Goal: Check status: Check status

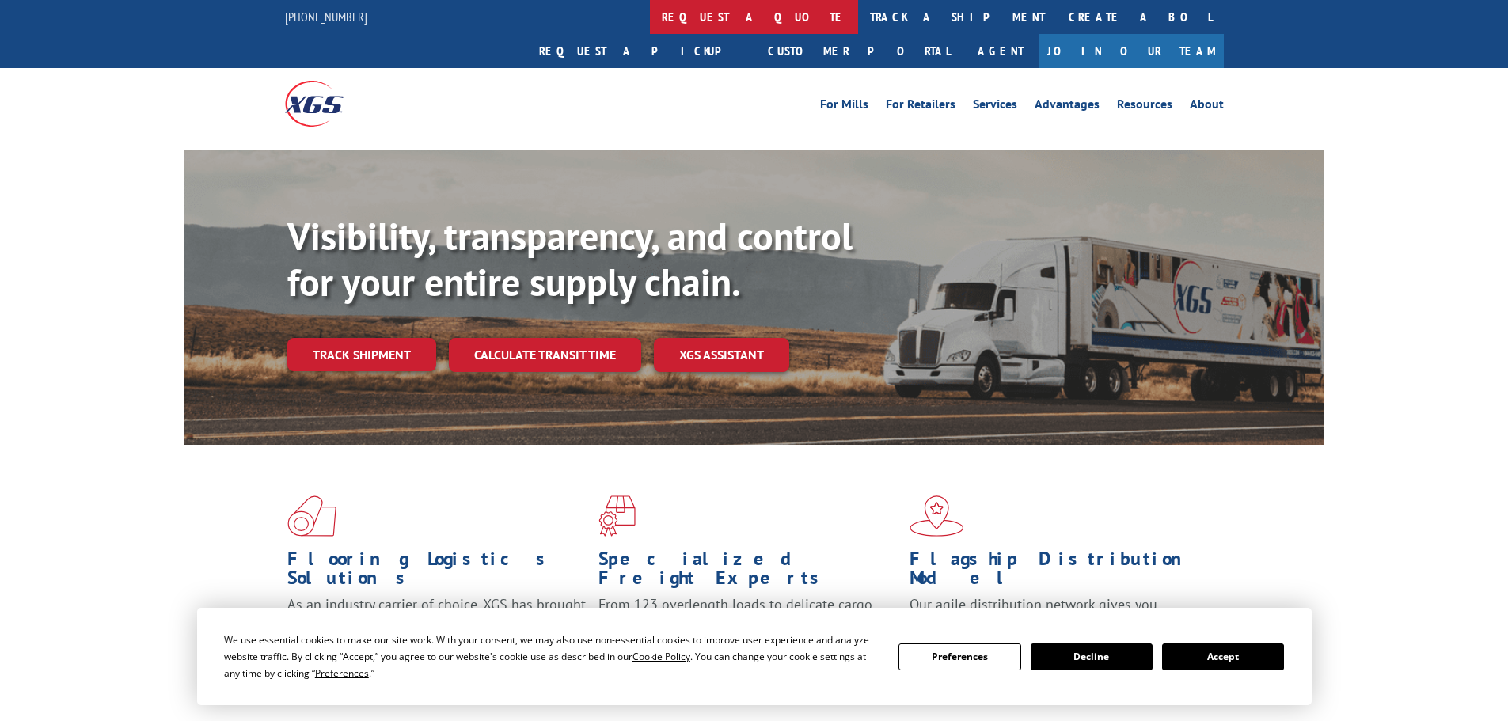
click at [650, 9] on link "request a quote" at bounding box center [754, 17] width 208 height 34
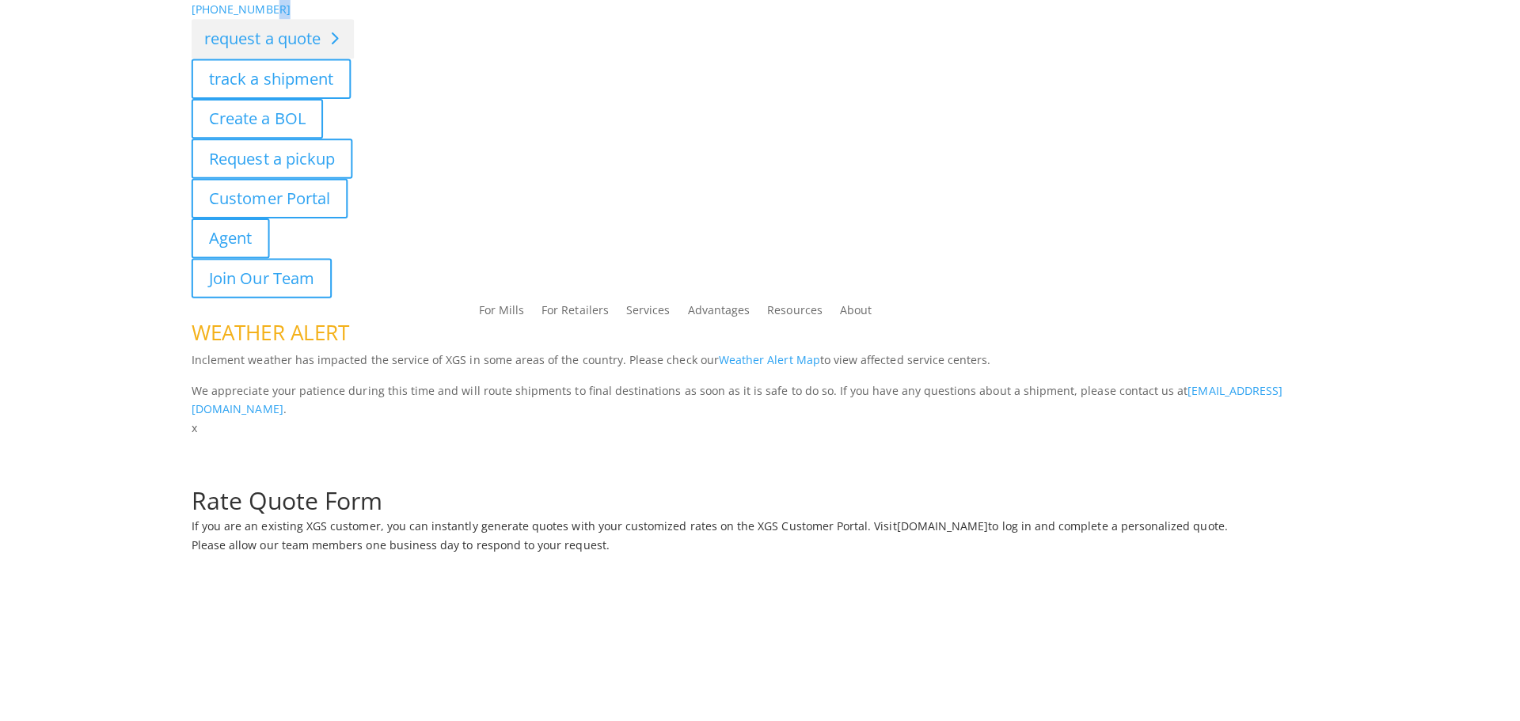
click at [611, 9] on div "[PHONE_NUMBER] request a quote track a shipment Create a BOL Request a pickup C…" at bounding box center [760, 148] width 1140 height 296
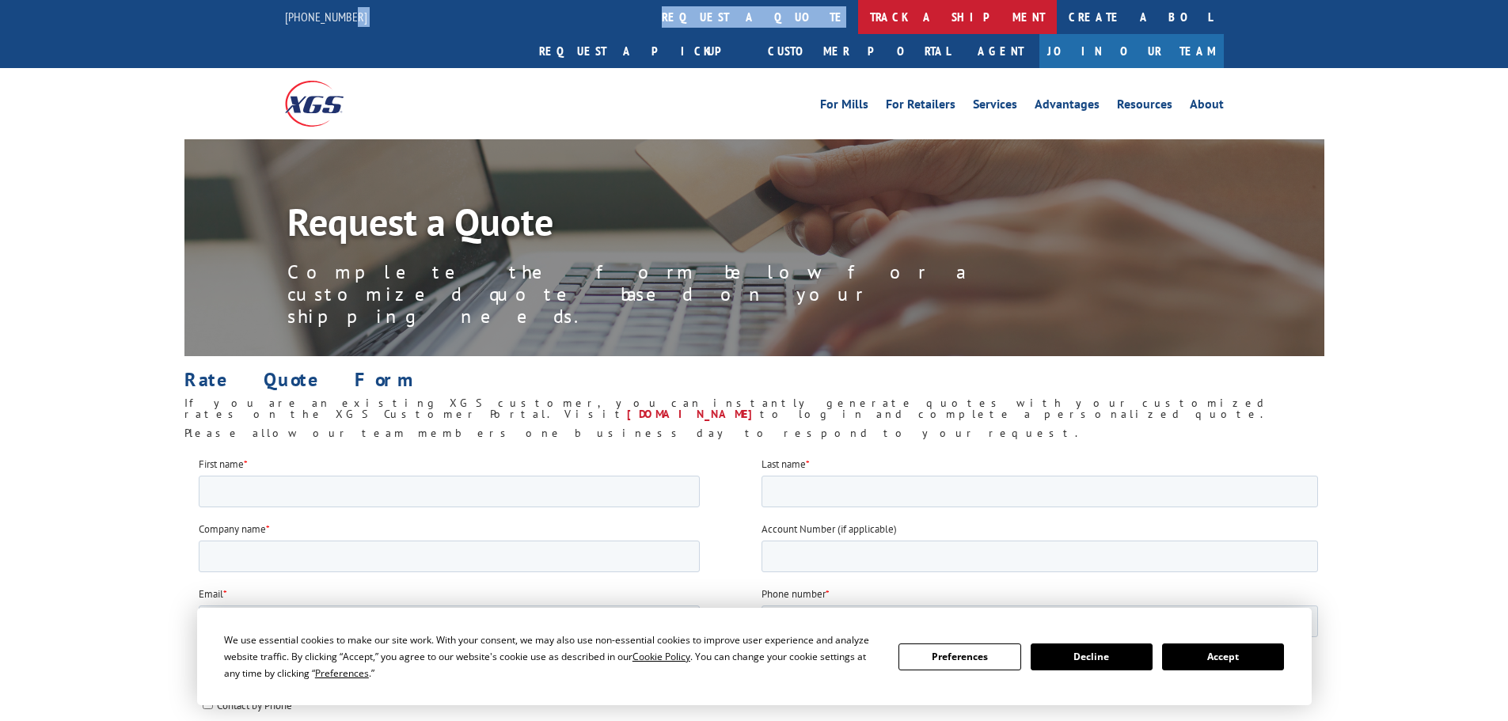
click at [858, 22] on link "track a shipment" at bounding box center [957, 17] width 199 height 34
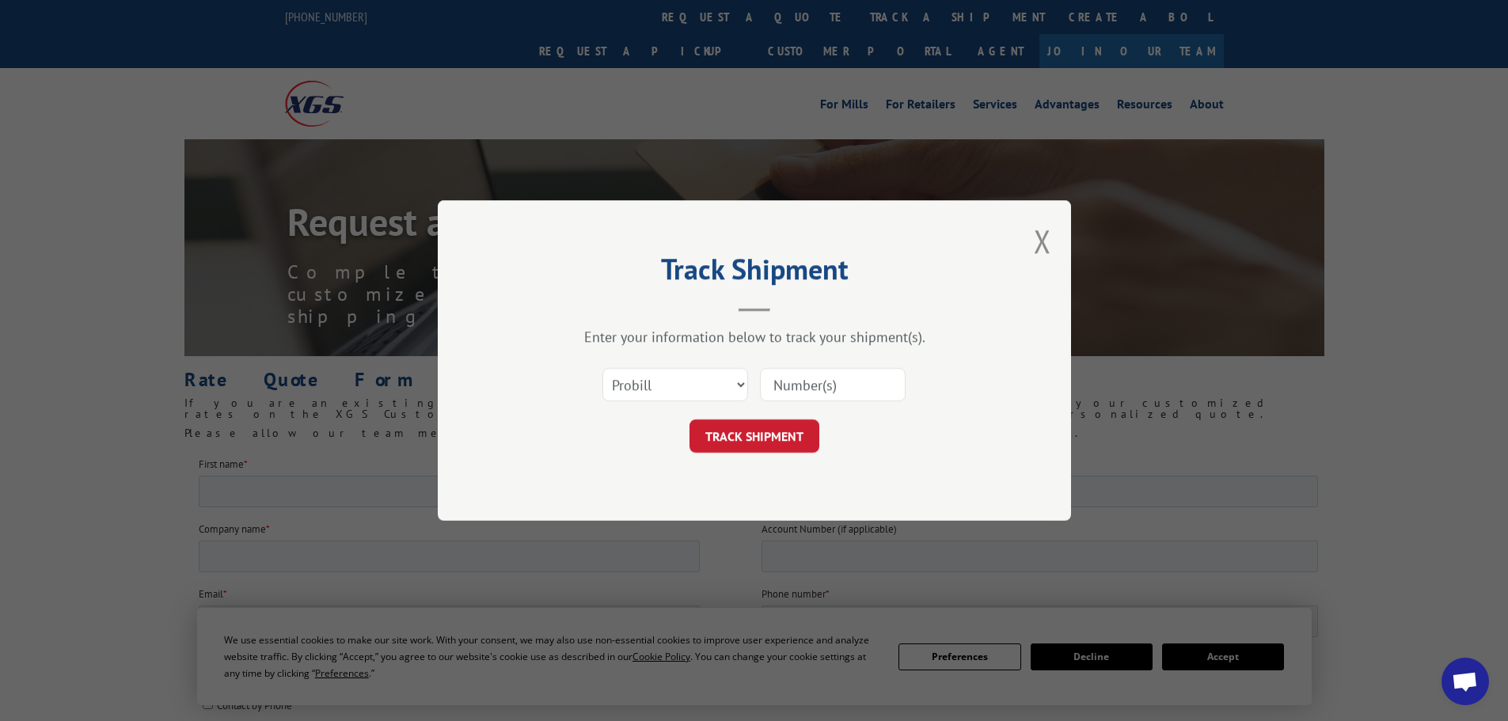
paste input "17612663"
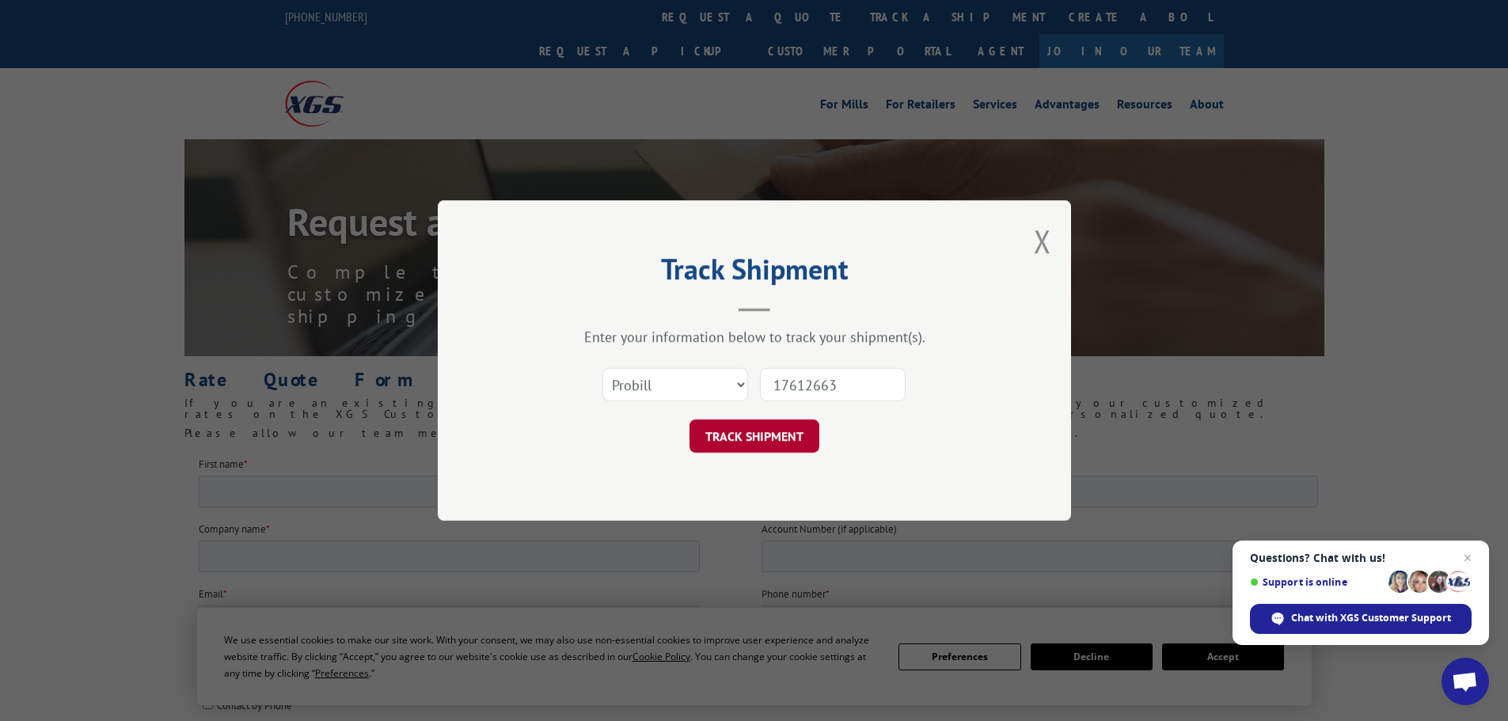
type input "17612663"
click at [770, 441] on button "TRACK SHIPMENT" at bounding box center [755, 436] width 130 height 33
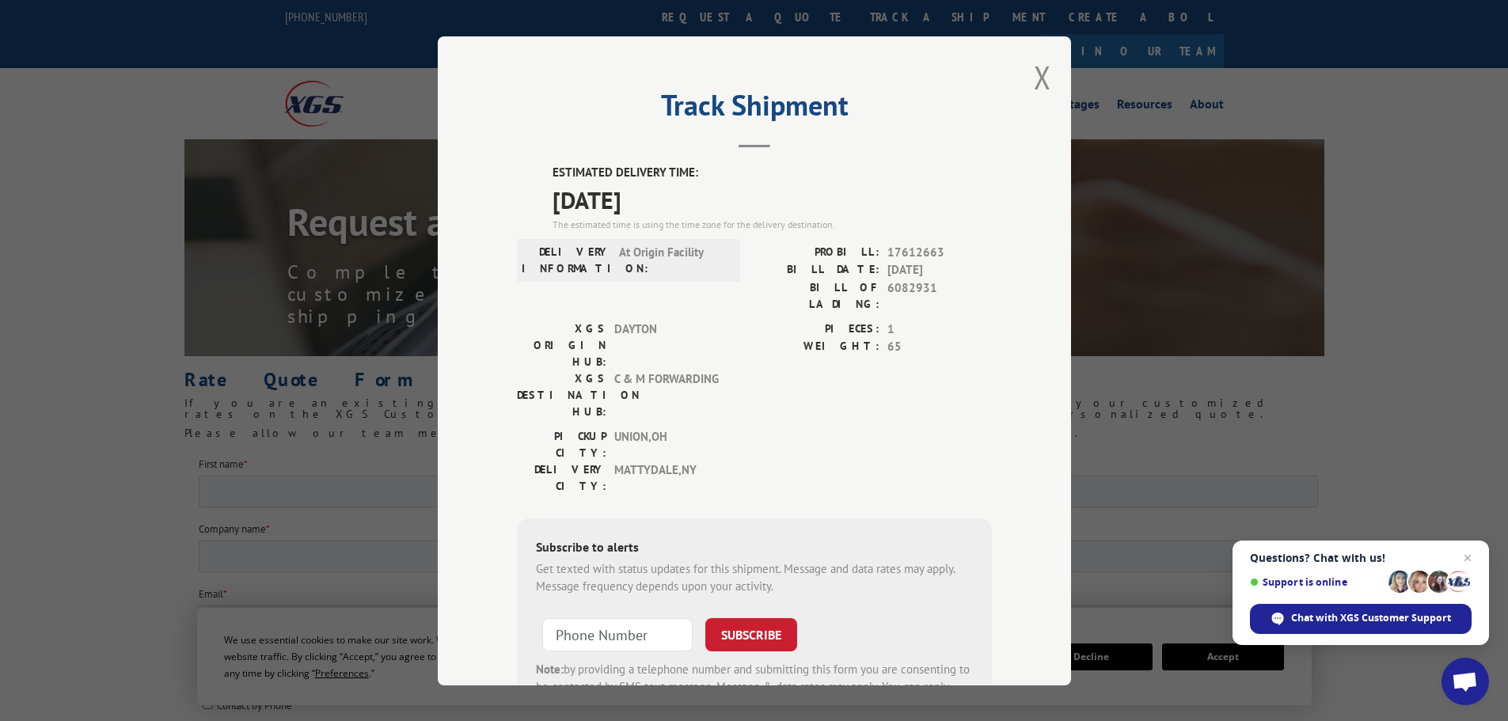
drag, startPoint x: 549, startPoint y: 203, endPoint x: 694, endPoint y: 202, distance: 144.9
click at [694, 202] on span "[DATE]" at bounding box center [772, 199] width 439 height 36
click at [542, 165] on div "ESTIMATED DELIVERY TIME: [DATE] The estimated time is using the time zone for t…" at bounding box center [754, 448] width 475 height 569
drag, startPoint x: 546, startPoint y: 168, endPoint x: 682, endPoint y: 204, distance: 140.0
click at [682, 204] on div "ESTIMATED DELIVERY TIME: [DATE] The estimated time is using the time zone for t…" at bounding box center [772, 198] width 439 height 68
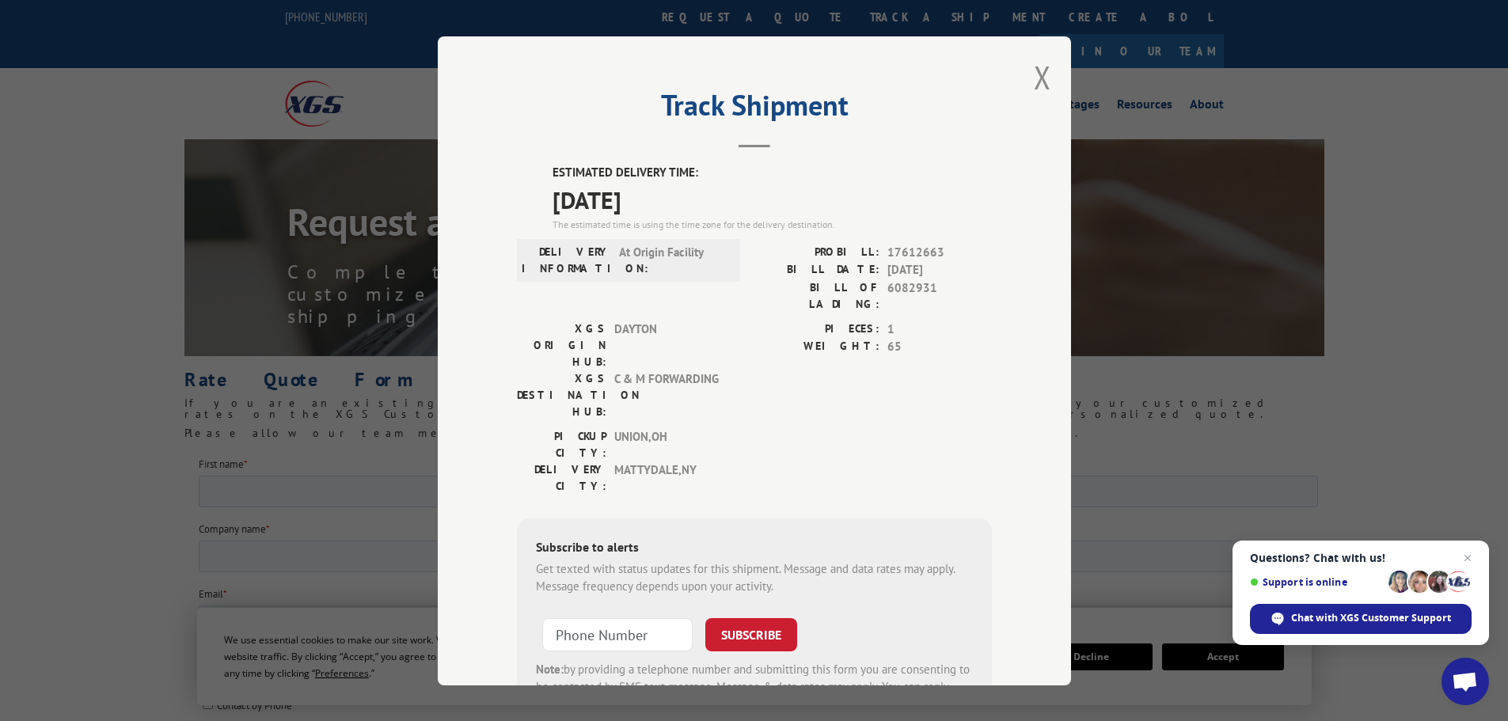
copy div "ESTIMATED DELIVERY TIME: [DATE]"
click at [1044, 72] on button "Close modal" at bounding box center [1042, 77] width 17 height 42
